Goal: Information Seeking & Learning: Check status

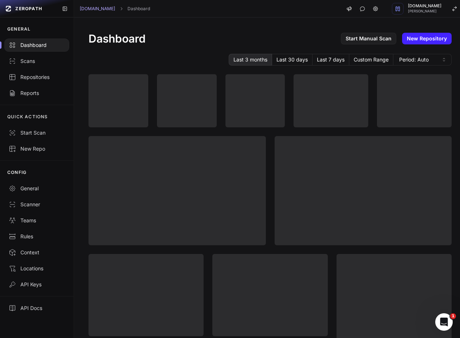
click at [198, 21] on div "Dashboard Start Manual Scan New Repository Last 3 months Last 30 days Last 7 da…" at bounding box center [270, 279] width 392 height 524
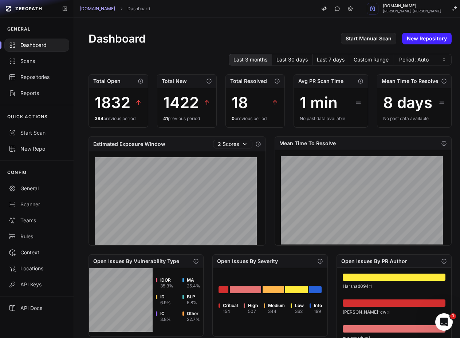
click at [135, 27] on div "Dashboard Start Manual Scan New Repository Last 3 months Last 30 days Last 7 da…" at bounding box center [270, 279] width 392 height 524
click at [20, 64] on div "Scans" at bounding box center [37, 60] width 56 height 7
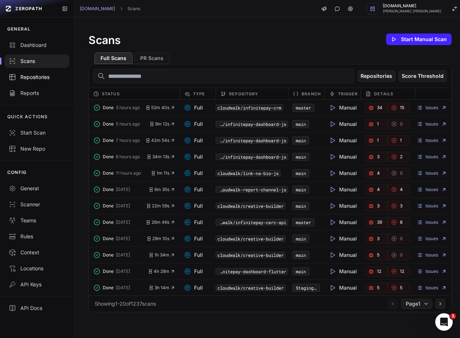
click at [52, 75] on div "Repositories" at bounding box center [37, 77] width 56 height 7
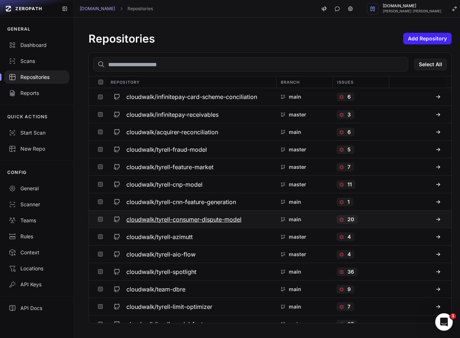
click at [347, 219] on p "20" at bounding box center [350, 219] width 7 height 7
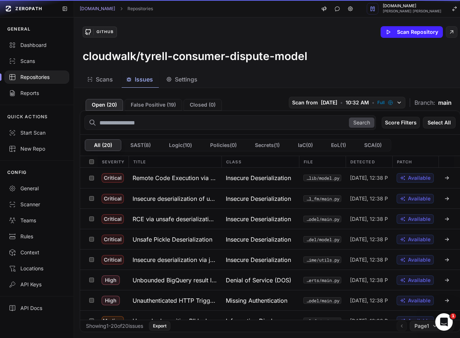
click at [135, 83] on span "Issues" at bounding box center [144, 79] width 18 height 9
click at [31, 62] on div "Scans" at bounding box center [37, 60] width 56 height 7
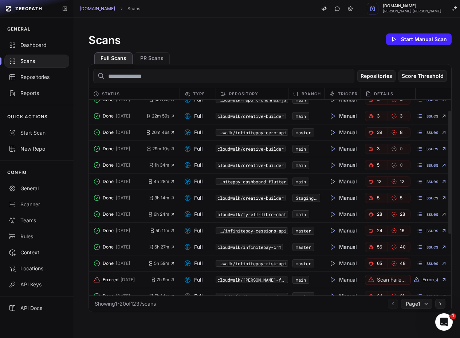
scroll to position [17, 0]
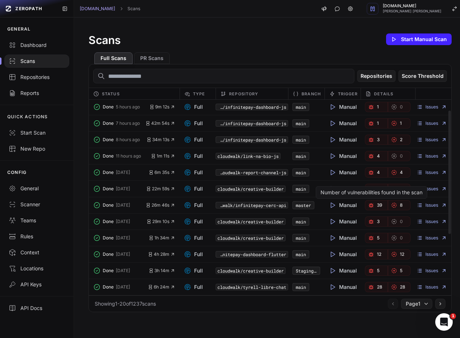
click at [372, 200] on link "39" at bounding box center [376, 205] width 23 height 10
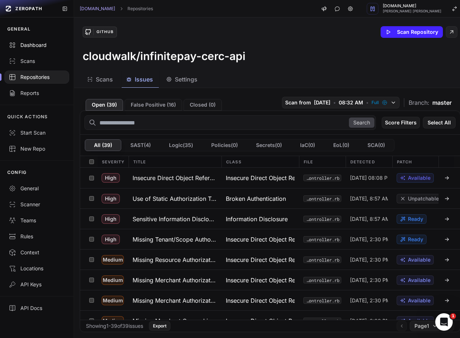
click at [34, 43] on div "Dashboard" at bounding box center [37, 44] width 56 height 7
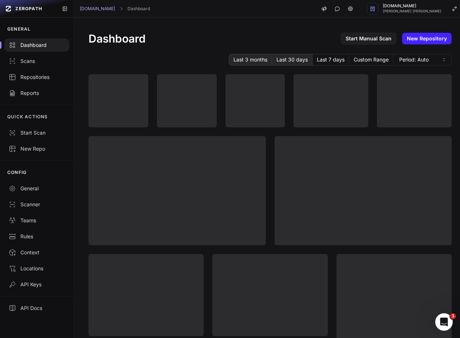
click at [287, 60] on button "Last 30 days" at bounding box center [292, 60] width 40 height 12
click at [345, 23] on div "Dashboard Start Manual Scan New Repository Last 3 months Last 30 days Last 7 da…" at bounding box center [270, 279] width 392 height 524
click at [178, 56] on div "Last 3 months Last 30 days Last 7 days Custom Range Period: Auto" at bounding box center [269, 60] width 363 height 12
click at [332, 18] on div "Dashboard Start Manual Scan New Repository Last 3 months Last 30 days Last 7 da…" at bounding box center [270, 279] width 392 height 524
